Goal: Task Accomplishment & Management: Manage account settings

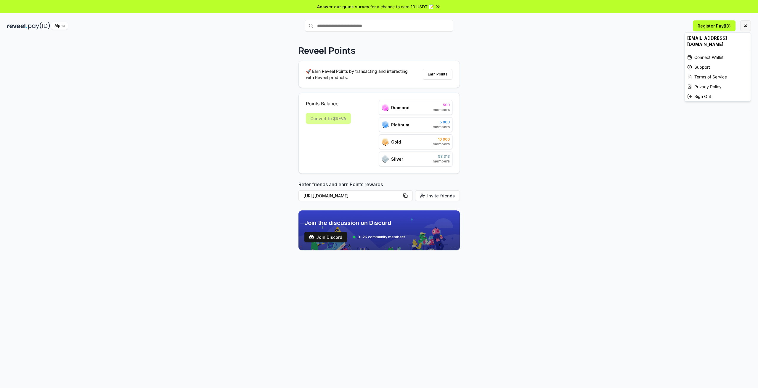
click at [745, 26] on html "Answer our quick survey for a chance to earn 10 USDT 📝 Alpha Register Pay(ID) R…" at bounding box center [379, 194] width 758 height 388
click at [611, 61] on html "Answer our quick survey for a chance to earn 10 USDT 📝 Alpha Register Pay(ID) R…" at bounding box center [379, 194] width 758 height 388
click at [639, 92] on div "Reveel Points 🚀 Earn Reveel Points by transacting and interacting with Reveel p…" at bounding box center [379, 218] width 758 height 371
click at [319, 114] on div "Convert to $REVA" at bounding box center [328, 118] width 45 height 11
drag, startPoint x: 632, startPoint y: 60, endPoint x: 720, endPoint y: 34, distance: 92.1
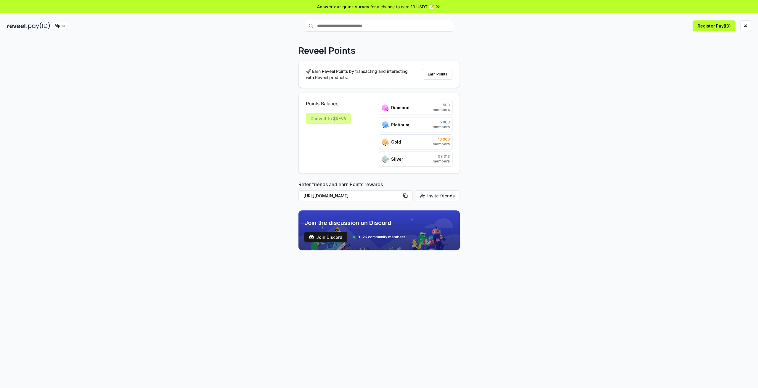
click at [633, 60] on div "Reveel Points 🚀 Earn Reveel Points by transacting and interacting with Reveel p…" at bounding box center [379, 218] width 758 height 371
click at [748, 23] on html "Answer our quick survey for a chance to earn 10 USDT 📝 Alpha Register Pay(ID) R…" at bounding box center [379, 194] width 758 height 388
click at [626, 85] on html "Answer our quick survey for a chance to earn 10 USDT 📝 Alpha Register Pay(ID) R…" at bounding box center [379, 194] width 758 height 388
click at [352, 117] on div "Points Balance Convert to $REVA Diamond 500 members Platinum 5 000 members Gold…" at bounding box center [379, 133] width 146 height 66
click at [327, 163] on div "Points Balance Convert to $REVA" at bounding box center [328, 133] width 45 height 66
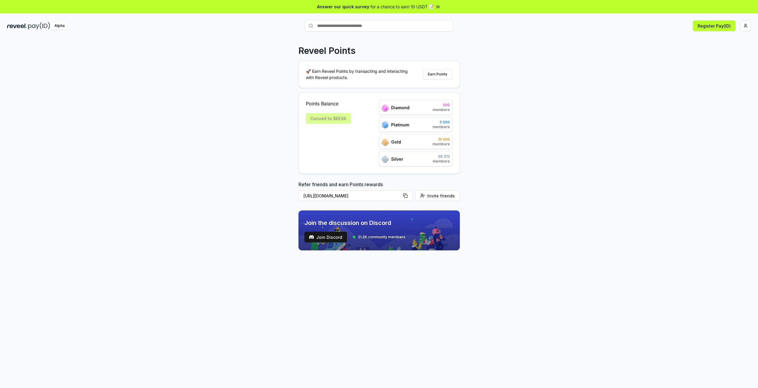
click at [529, 183] on div "Reveel Points 🚀 Earn Reveel Points by transacting and interacting with Reveel p…" at bounding box center [379, 218] width 758 height 371
click at [726, 25] on button "Register Pay(ID)" at bounding box center [713, 25] width 43 height 11
click at [349, 199] on button "[URL][DOMAIN_NAME]" at bounding box center [355, 195] width 114 height 11
click at [545, 166] on div "Reveel Points 🚀 Earn Reveel Points by transacting and interacting with Reveel p…" at bounding box center [379, 218] width 758 height 371
click at [743, 27] on html "Answer our quick survey for a chance to earn 10 USDT 📝 Alpha Register Pay(ID) R…" at bounding box center [379, 194] width 758 height 388
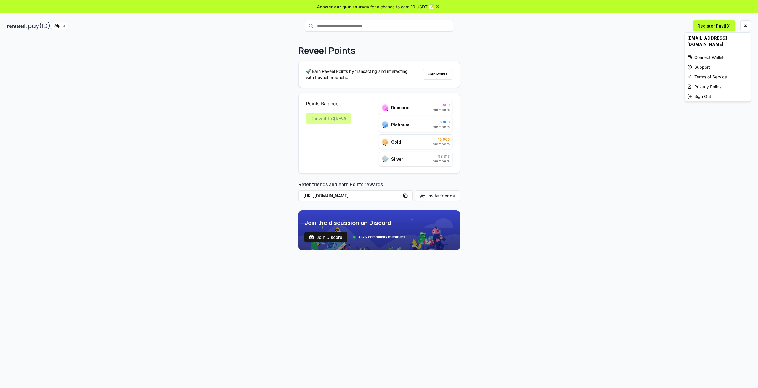
click at [547, 128] on html "Answer our quick survey for a chance to earn 10 USDT 📝 Alpha Register Pay(ID) R…" at bounding box center [379, 194] width 758 height 388
click at [545, 150] on div "Reveel Points 🚀 Earn Reveel Points by transacting and interacting with Reveel p…" at bounding box center [379, 218] width 758 height 371
click at [747, 25] on html "Answer our quick survey for a chance to earn 10 USDT 📝 Alpha Register Pay(ID) R…" at bounding box center [379, 194] width 758 height 388
click at [707, 91] on div "Sign Out" at bounding box center [717, 96] width 66 height 10
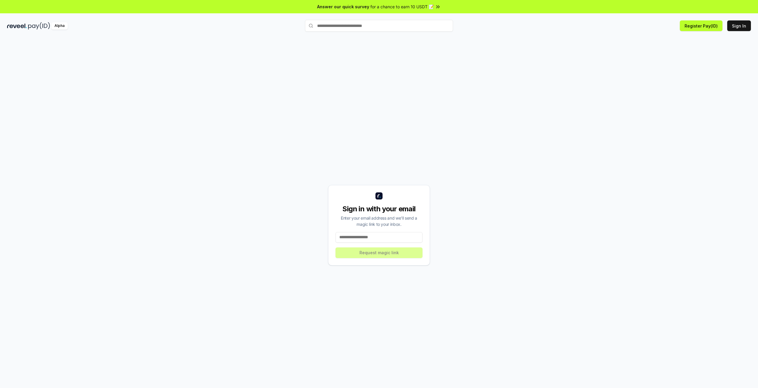
paste input "**********"
type input "**********"
click at [385, 255] on button "Request magic link" at bounding box center [378, 252] width 87 height 11
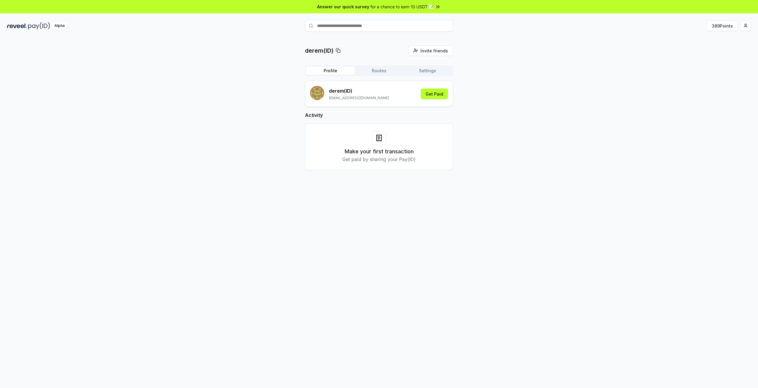
click at [544, 146] on div "derem(ID) Invite friends Invite Profile Routes Settings derem (ID) db868881@gma…" at bounding box center [378, 112] width 743 height 134
click at [548, 85] on div "derem(ID) Invite friends Invite Profile Routes Settings derem (ID) db868881@gma…" at bounding box center [378, 112] width 743 height 134
click at [725, 23] on button "389 Points" at bounding box center [721, 25] width 31 height 11
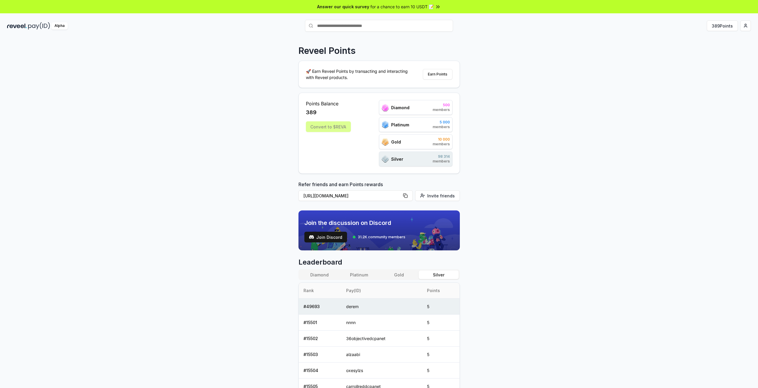
click at [429, 293] on th "Points" at bounding box center [440, 291] width 37 height 16
click at [537, 161] on div "Reveel Points 🚀 Earn Reveel Points by transacting and interacting with Reveel p…" at bounding box center [379, 218] width 758 height 371
